Goal: Task Accomplishment & Management: Use online tool/utility

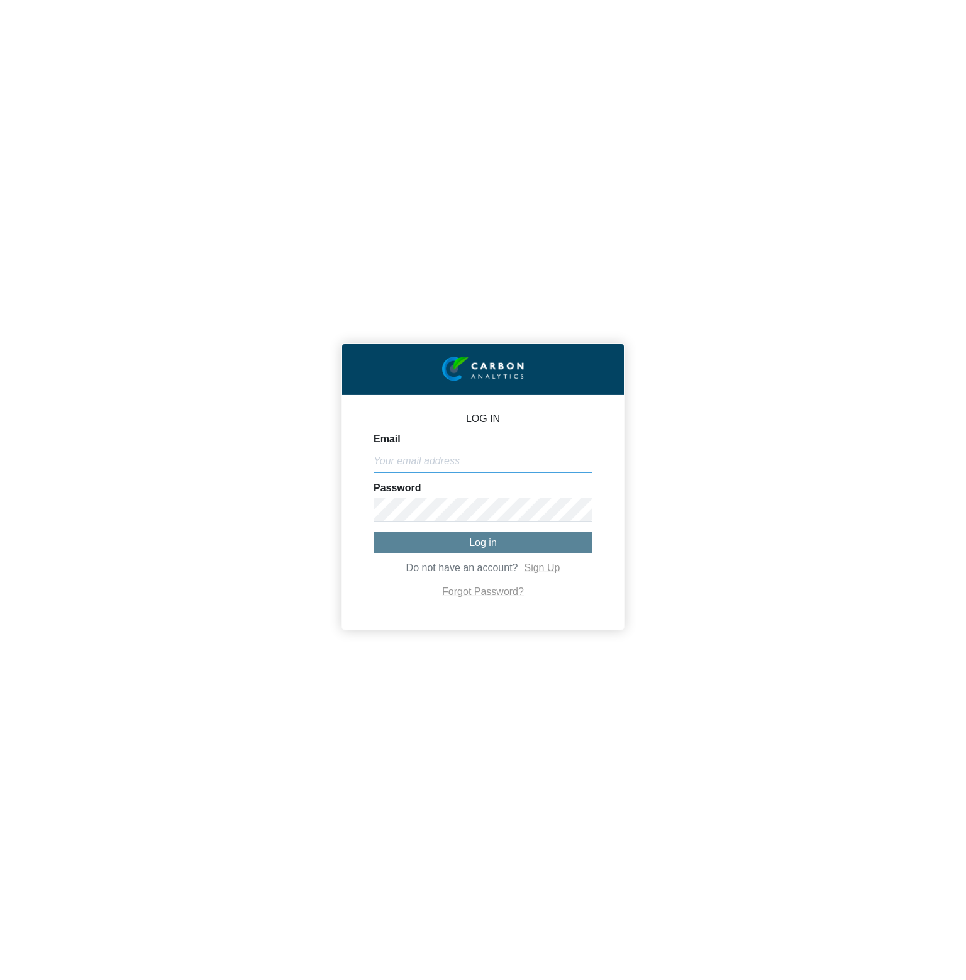
click at [514, 457] on input "Email" at bounding box center [483, 461] width 219 height 24
paste input "[PERSON_NAME][EMAIL_ADDRESS][DOMAIN_NAME]"
type input "[PERSON_NAME][EMAIL_ADDRESS][DOMAIN_NAME]"
click at [484, 525] on form "Email [PERSON_NAME][EMAIL_ADDRESS][DOMAIN_NAME] Password Log in Do not have an …" at bounding box center [483, 517] width 219 height 167
click at [489, 535] on button "Log in" at bounding box center [483, 542] width 219 height 21
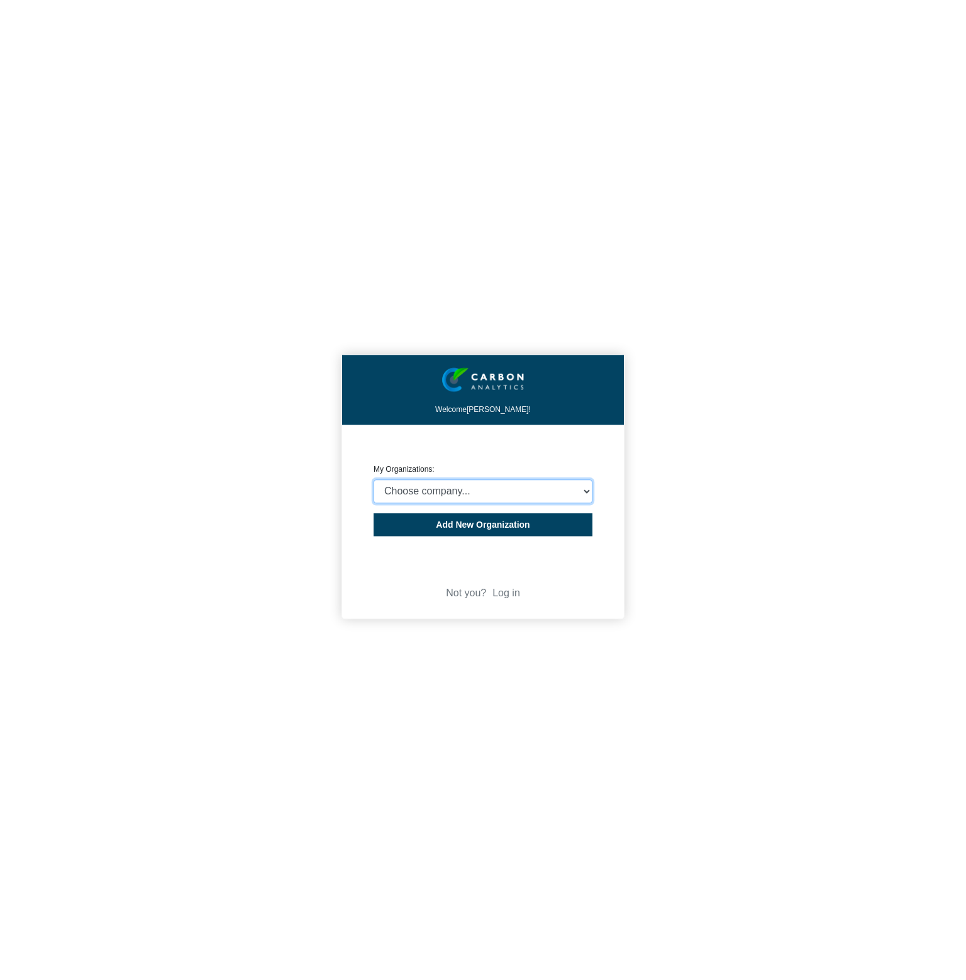
select select "4403414"
click at [374, 479] on select "Choose company... CARBON ANALYTICS LIMITED test6 Nekton Capital Limited Pacha S…" at bounding box center [483, 491] width 219 height 24
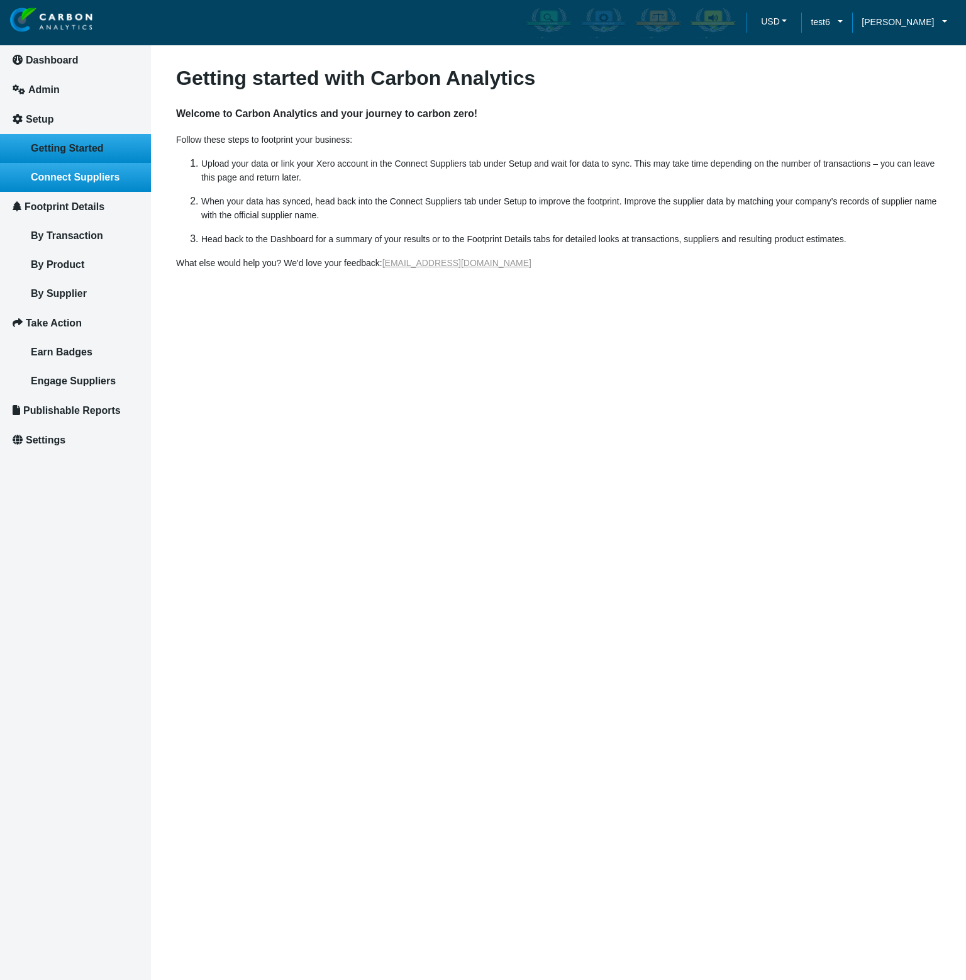
click at [86, 181] on span "Connect Suppliers" at bounding box center [75, 177] width 89 height 11
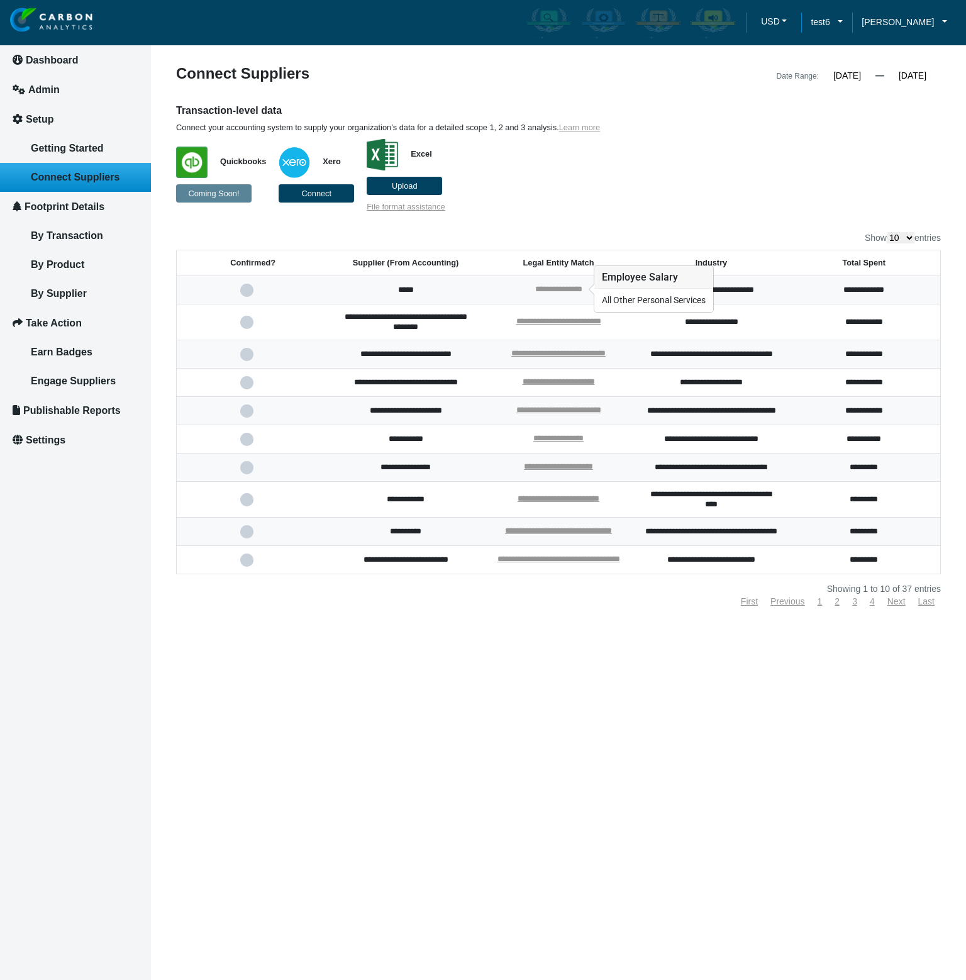
click at [551, 285] on link "**********" at bounding box center [558, 289] width 47 height 8
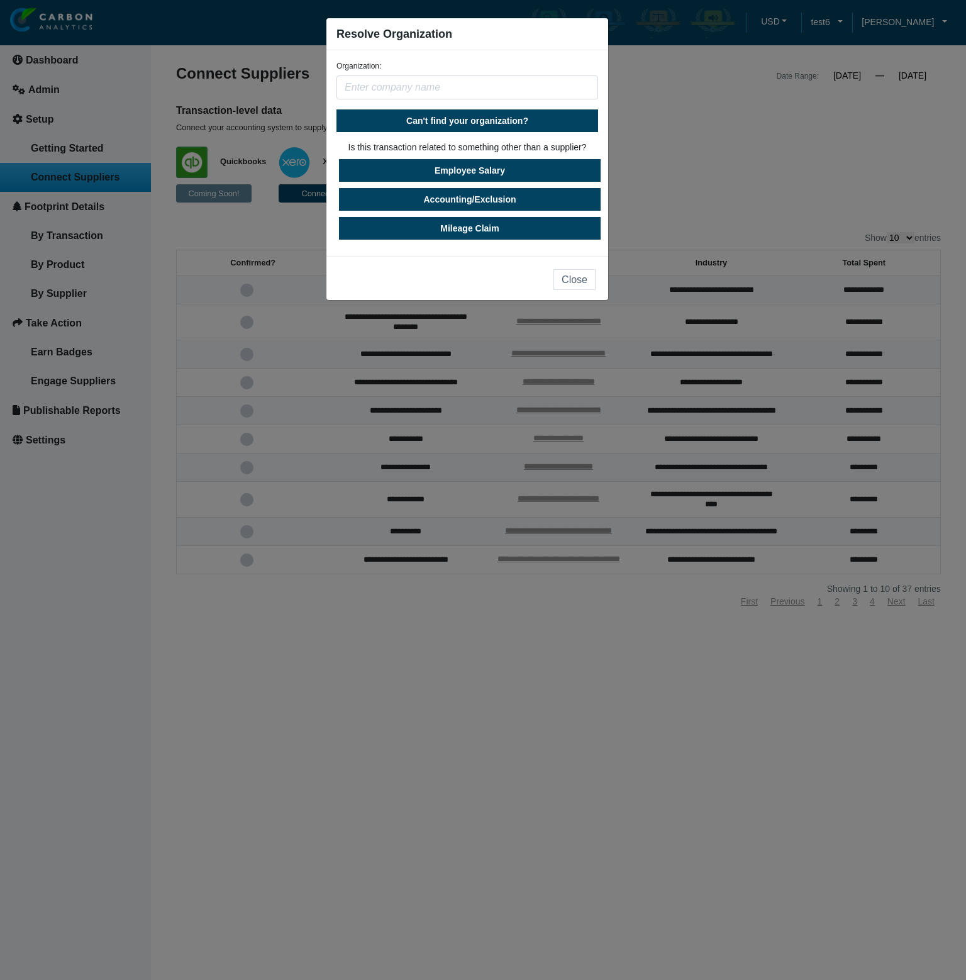
click at [456, 89] on input "text" at bounding box center [468, 88] width 262 height 24
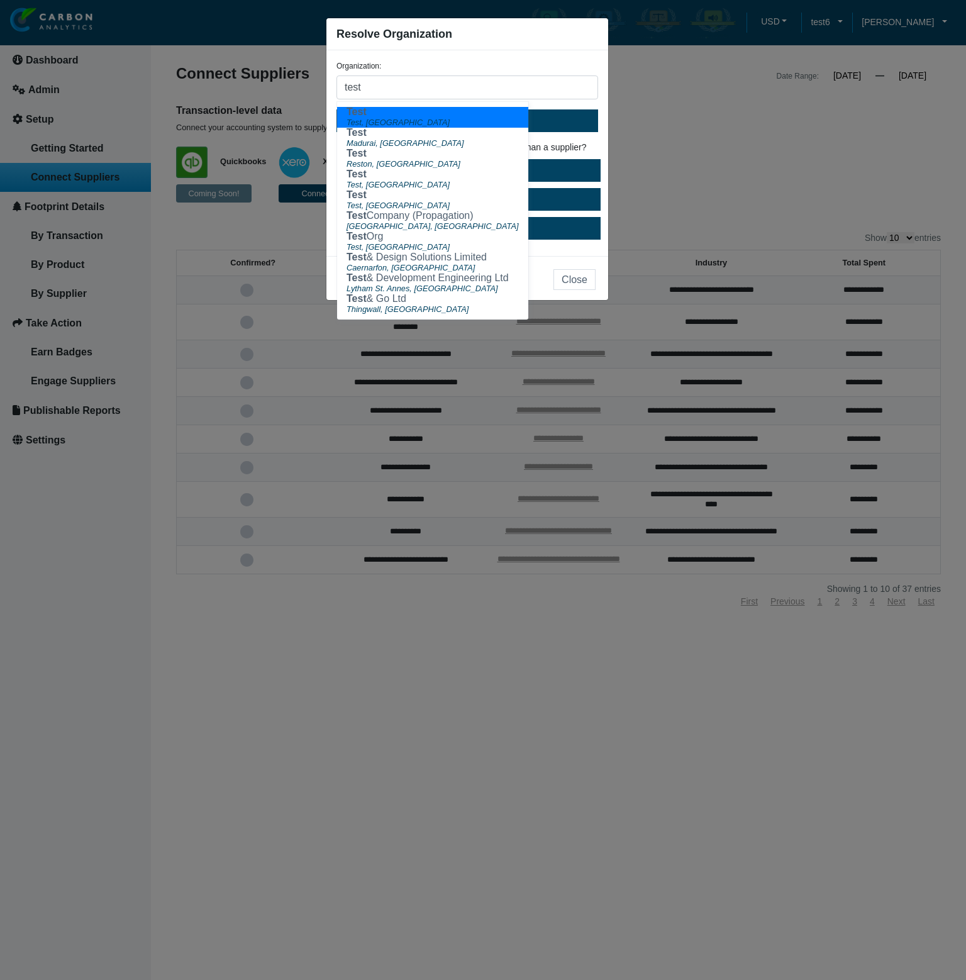
type input "test"
click at [600, 135] on div "Organization: test Test Test, [GEOGRAPHIC_DATA] Test [GEOGRAPHIC_DATA], [GEOGRA…" at bounding box center [468, 153] width 282 height 206
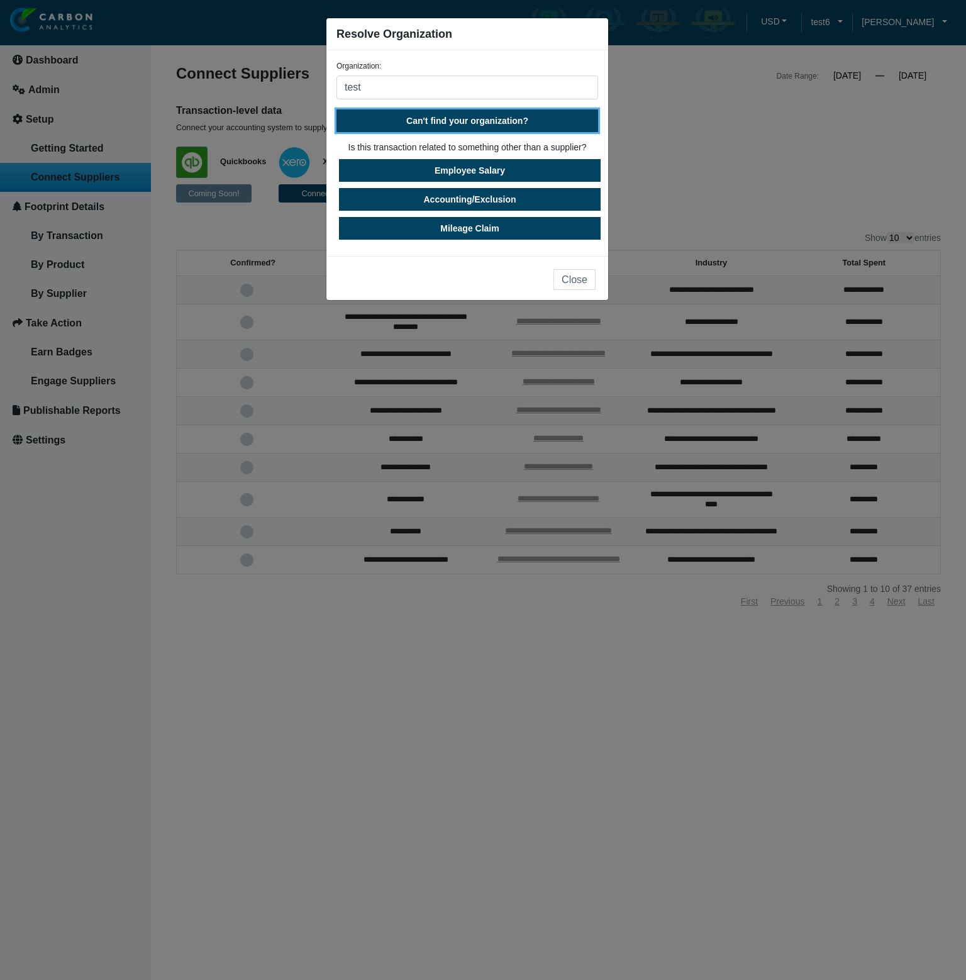
click at [576, 128] on button "Can't find your organization?" at bounding box center [468, 120] width 262 height 23
select select "[GEOGRAPHIC_DATA]"
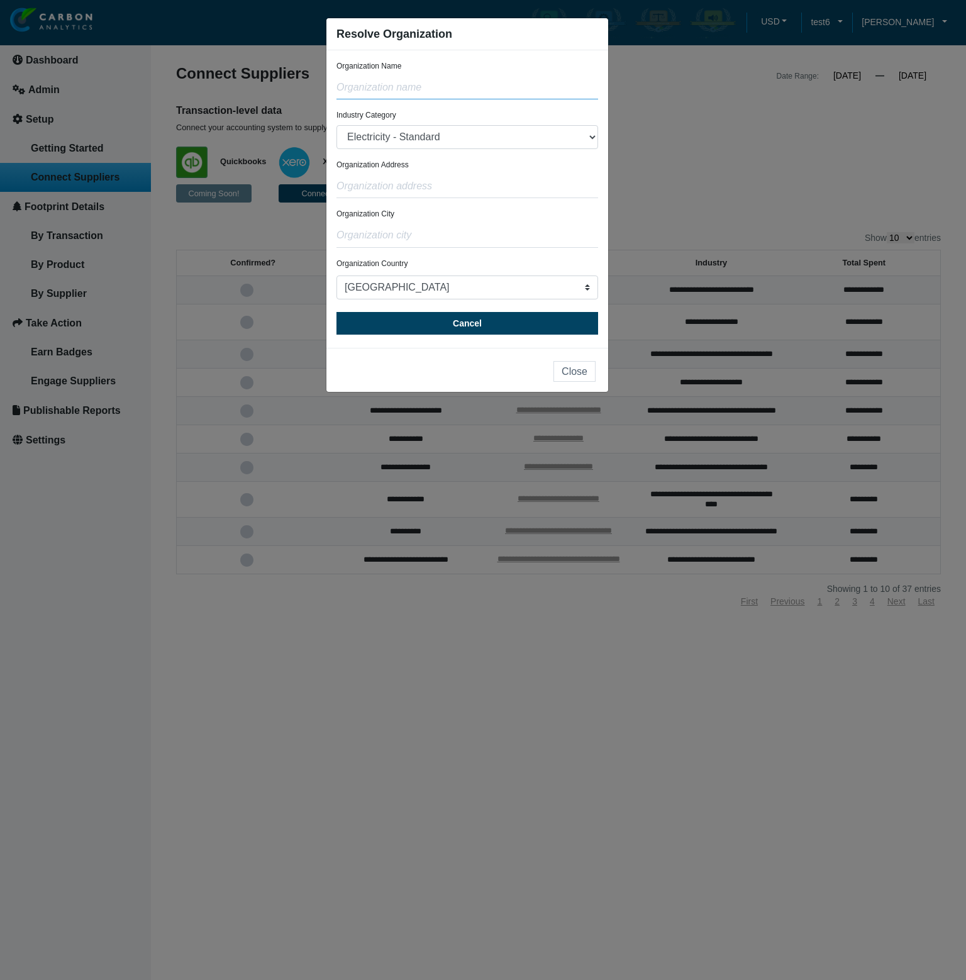
click at [440, 82] on input "text" at bounding box center [468, 88] width 262 height 24
click at [530, 331] on button "Cancel" at bounding box center [468, 323] width 262 height 23
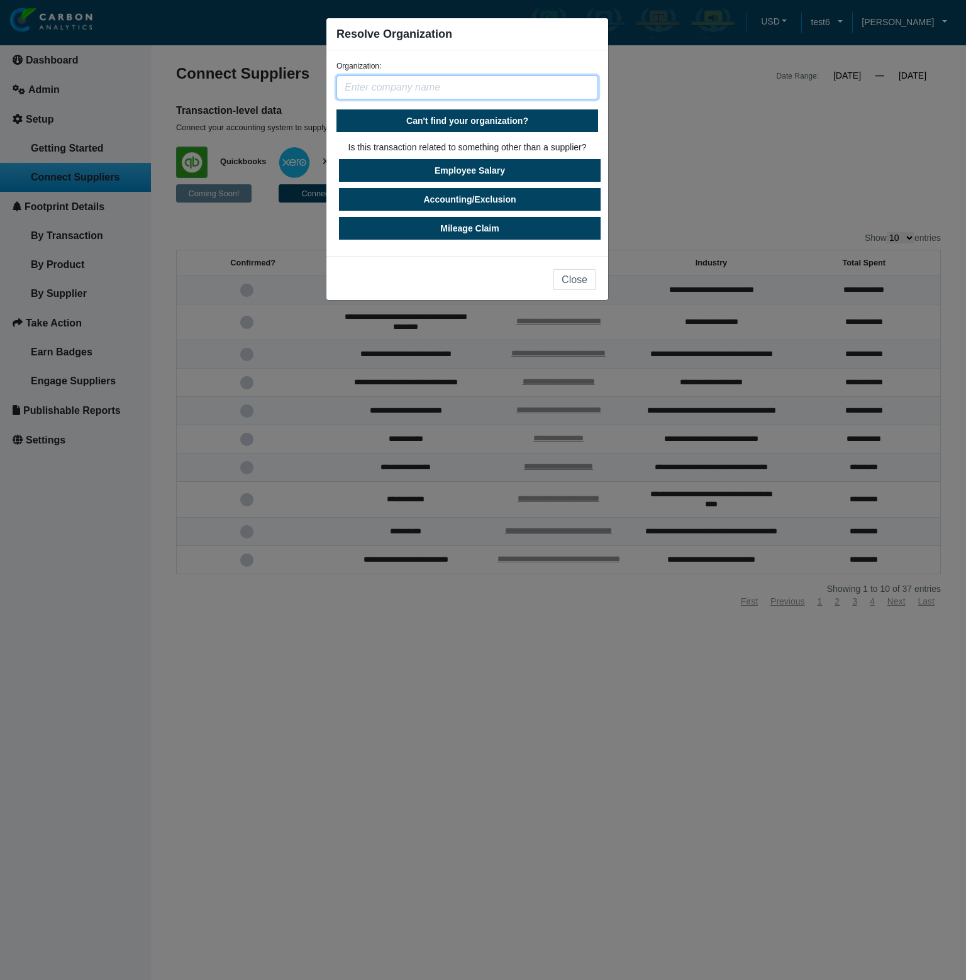
click at [502, 84] on input "text" at bounding box center [468, 88] width 262 height 24
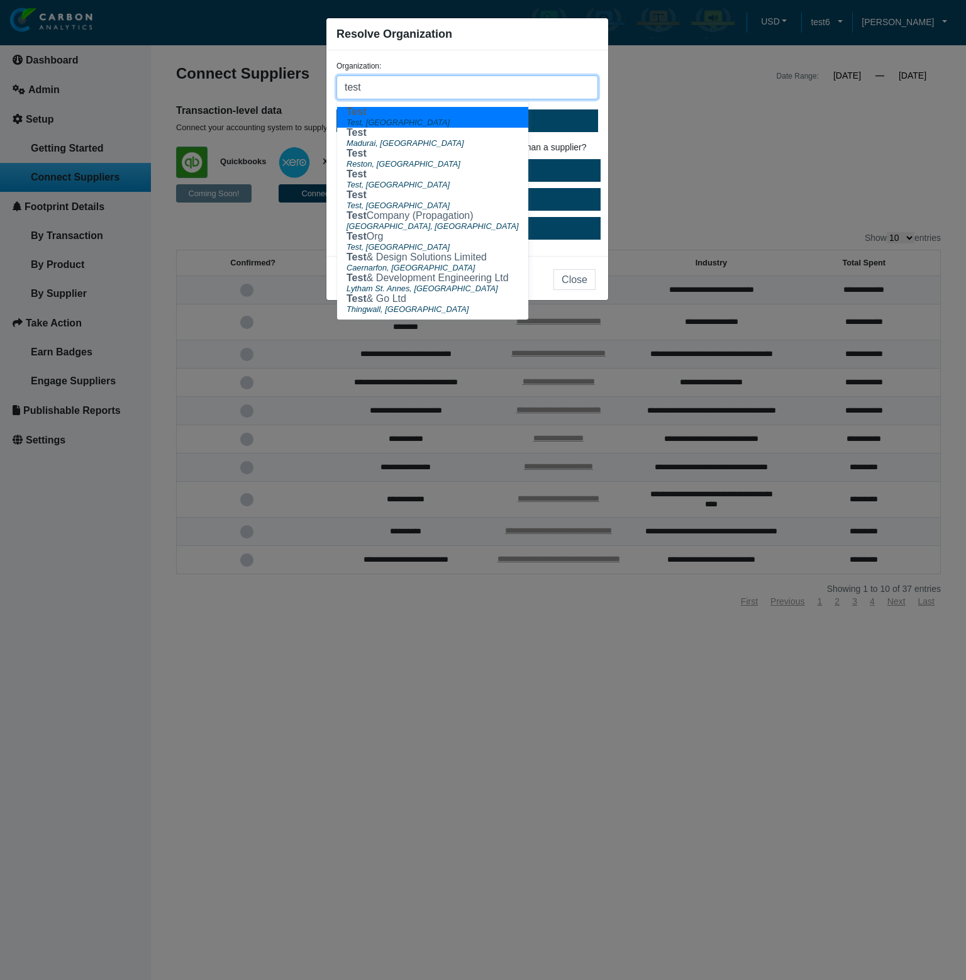
type input "test"
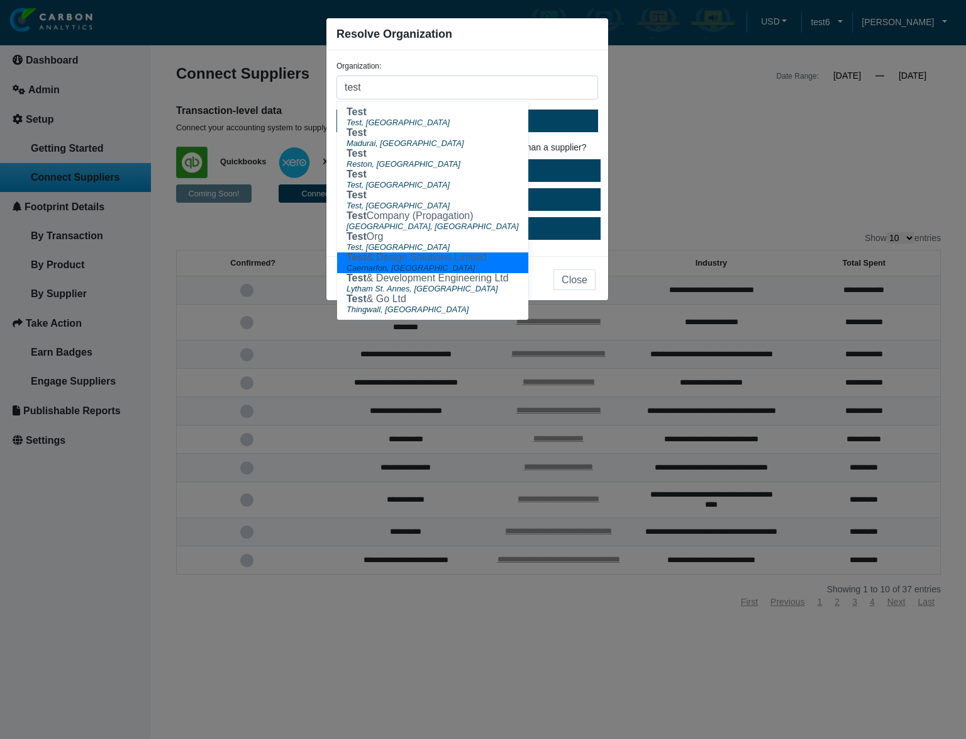
click at [661, 155] on ngb-modal-window "Resolve Organization Organization: test Test Test, [GEOGRAPHIC_DATA] Test Madur…" at bounding box center [483, 369] width 966 height 739
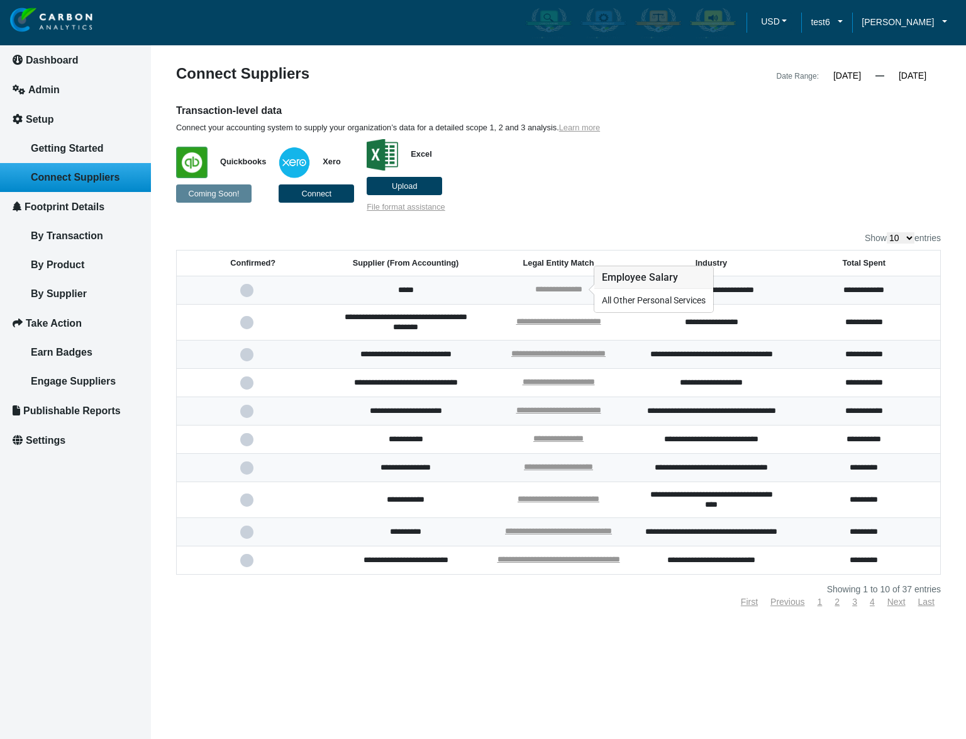
click at [547, 287] on link "**********" at bounding box center [558, 289] width 47 height 8
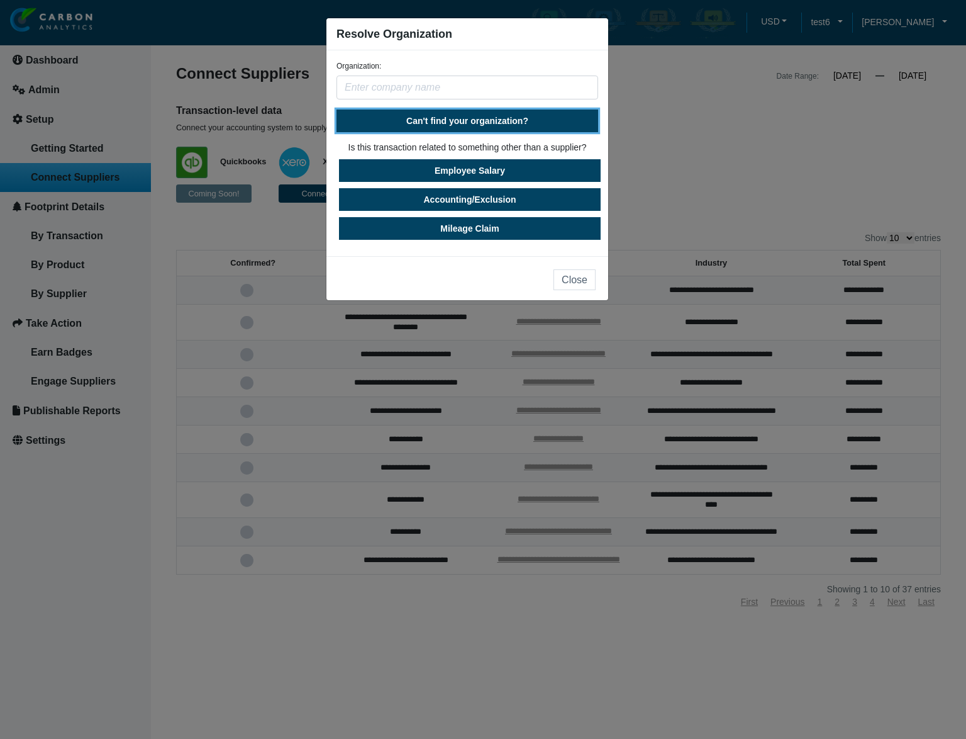
click at [452, 116] on span "Can't find your organization?" at bounding box center [467, 121] width 122 height 10
select select "[GEOGRAPHIC_DATA]"
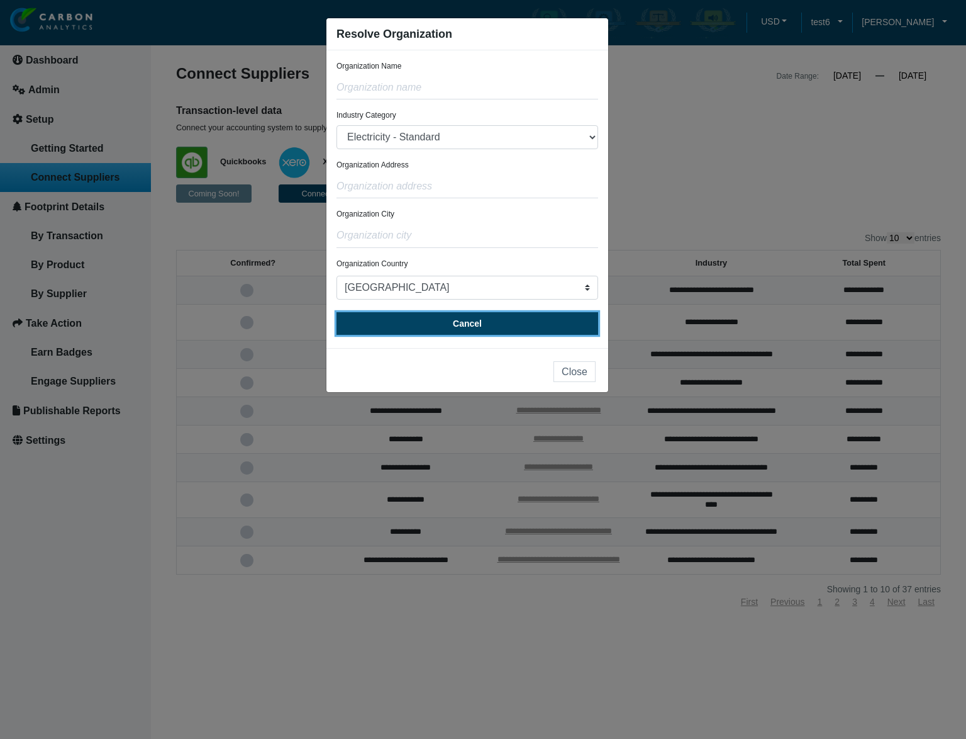
click at [490, 329] on button "Cancel" at bounding box center [468, 323] width 262 height 23
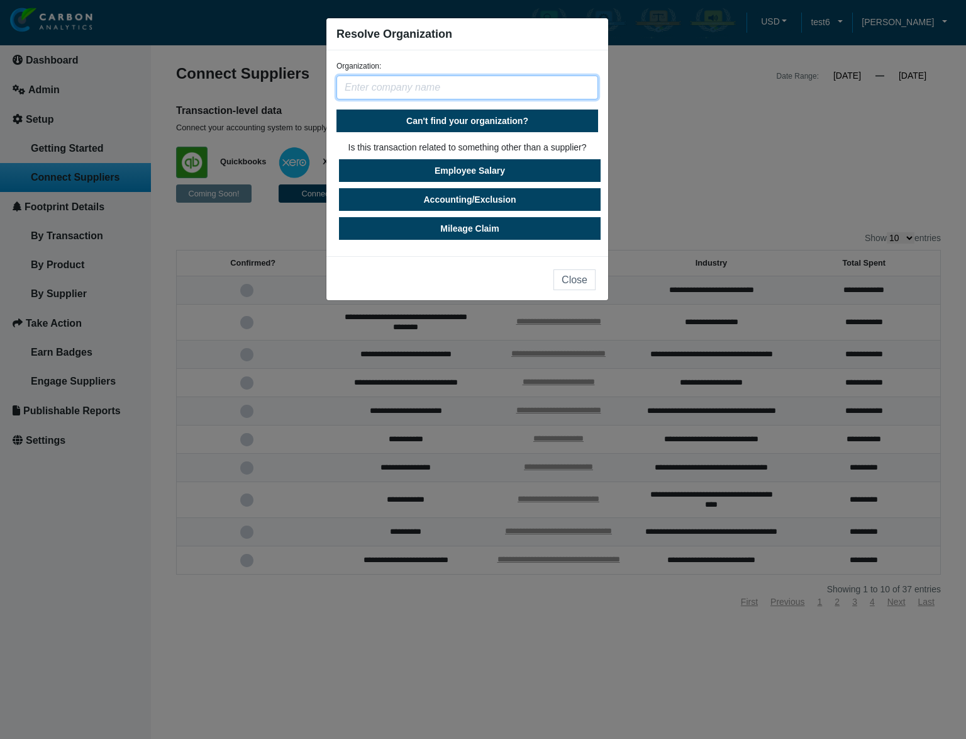
click at [501, 86] on input "text" at bounding box center [468, 88] width 262 height 24
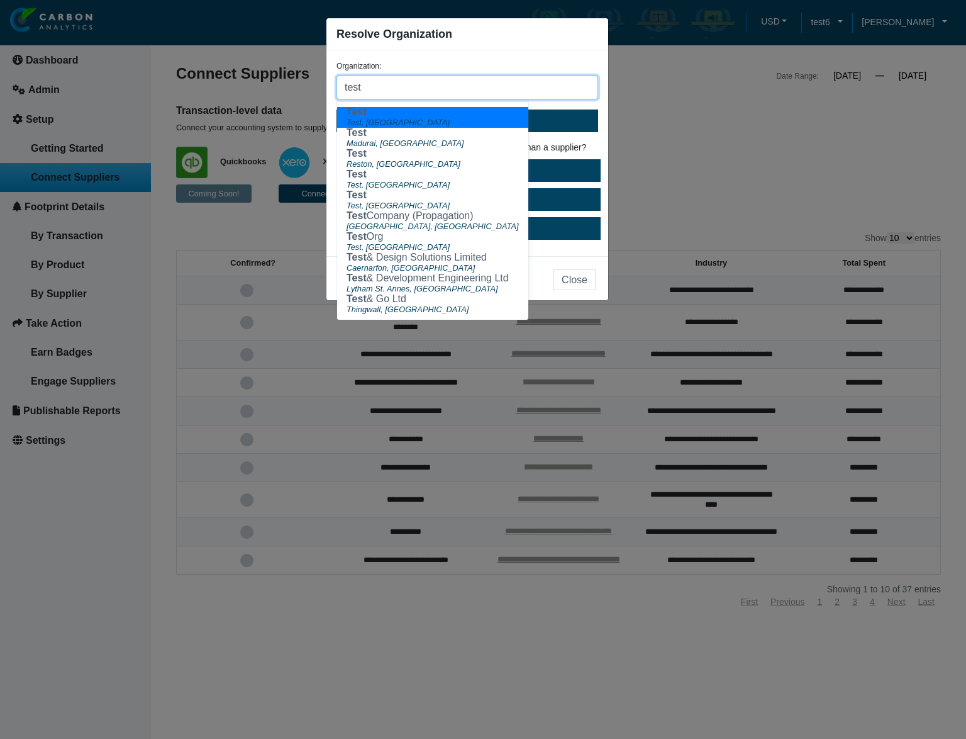
type input "test"
